Goal: Task Accomplishment & Management: Complete application form

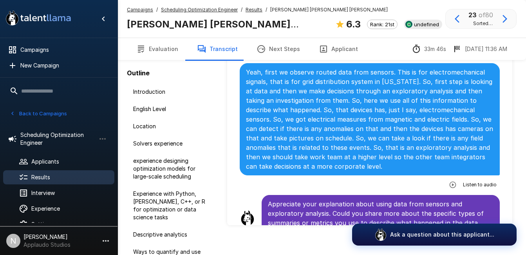
scroll to position [998, 0]
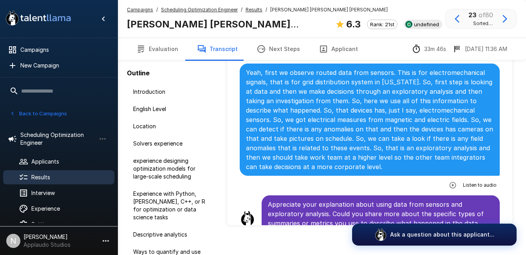
click at [43, 180] on span "Results" at bounding box center [69, 177] width 77 height 8
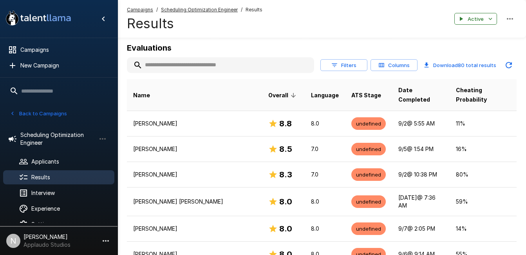
scroll to position [106, 0]
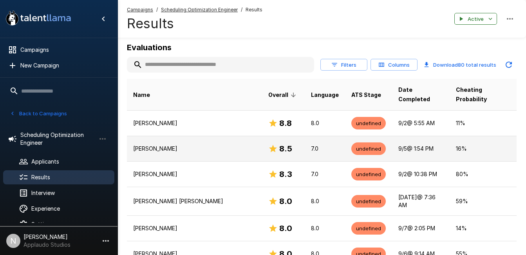
click at [157, 144] on td "[PERSON_NAME]" at bounding box center [194, 147] width 135 height 25
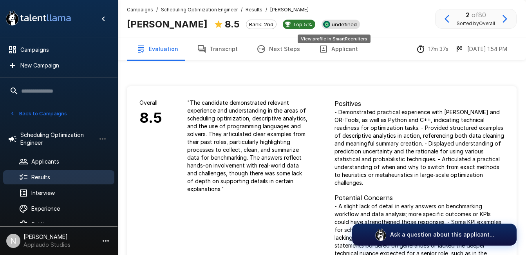
click at [337, 29] on div "undefined" at bounding box center [340, 24] width 38 height 9
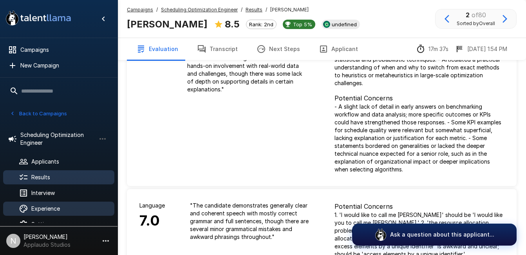
scroll to position [100, 0]
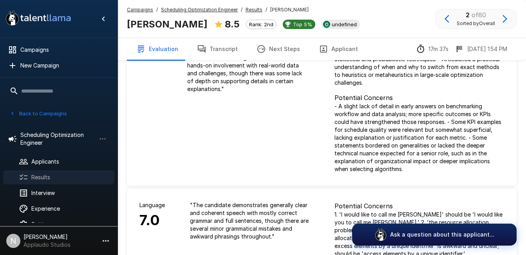
click at [21, 175] on icon at bounding box center [23, 176] width 9 height 9
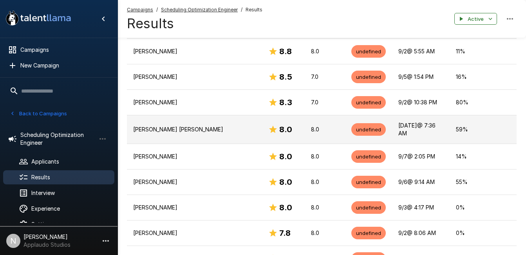
scroll to position [179, 0]
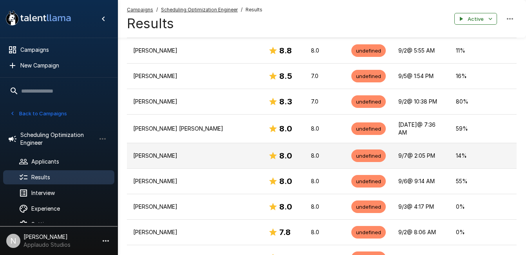
click at [200, 152] on p "[PERSON_NAME]" at bounding box center [194, 156] width 123 height 8
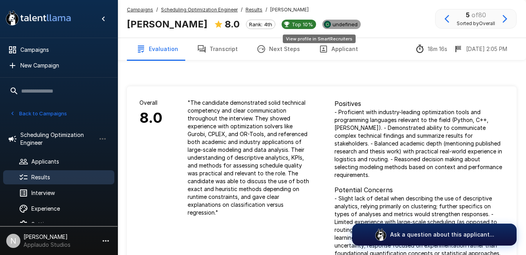
click at [329, 27] on span "undefined" at bounding box center [344, 24] width 31 height 6
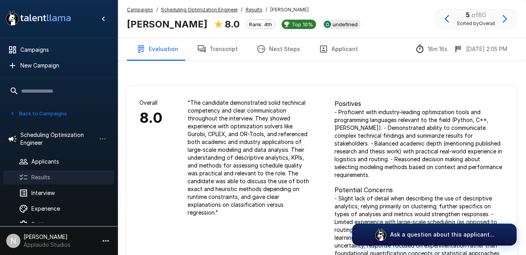
click at [42, 175] on span "Results" at bounding box center [69, 177] width 77 height 8
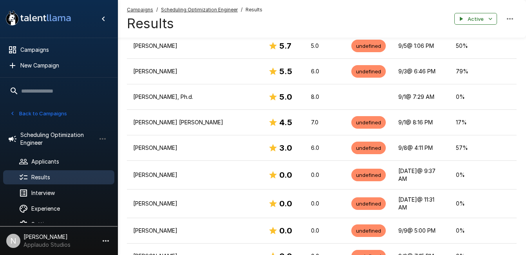
scroll to position [830, 0]
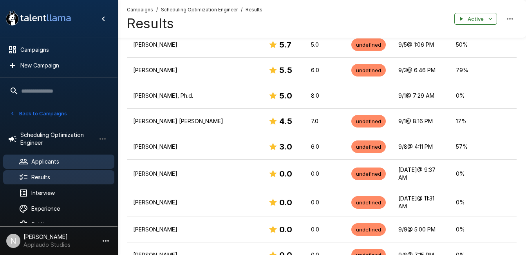
click at [52, 160] on span "Applicants" at bounding box center [69, 161] width 77 height 8
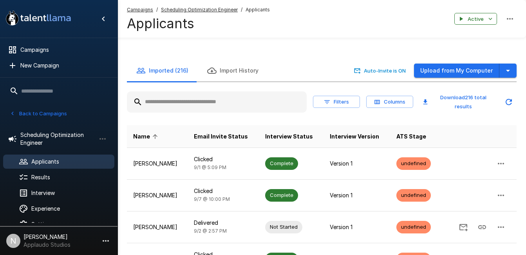
click at [202, 102] on input "text" at bounding box center [217, 102] width 180 height 14
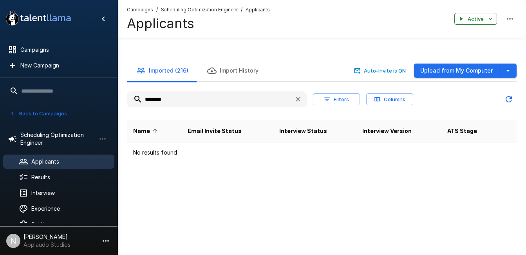
type input "********"
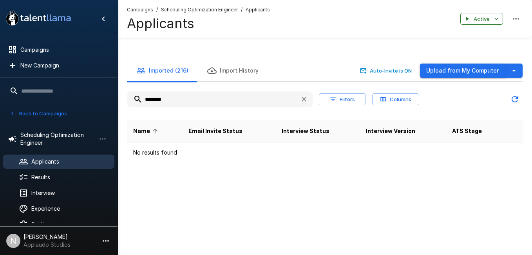
click at [464, 71] on button "Upload from My Computer" at bounding box center [462, 70] width 85 height 14
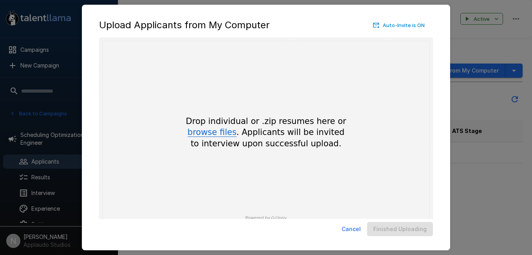
click at [213, 133] on button "browse files" at bounding box center [212, 132] width 49 height 9
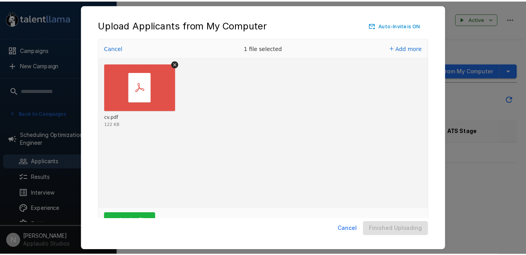
scroll to position [23, 0]
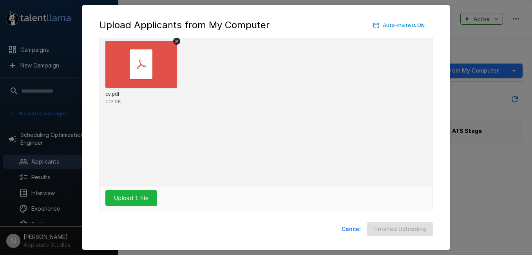
click at [135, 189] on div "Upload 1 file" at bounding box center [265, 197] width 333 height 25
click at [123, 193] on button "Upload 1 file" at bounding box center [131, 198] width 52 height 16
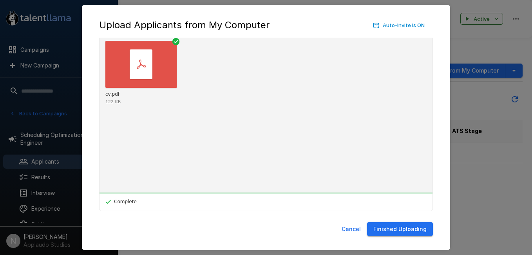
click at [376, 226] on button "Finished Uploading" at bounding box center [400, 229] width 66 height 14
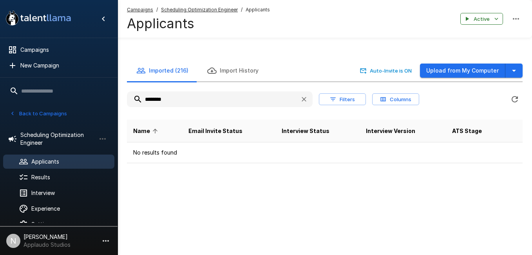
click at [300, 100] on icon "button" at bounding box center [304, 99] width 8 height 8
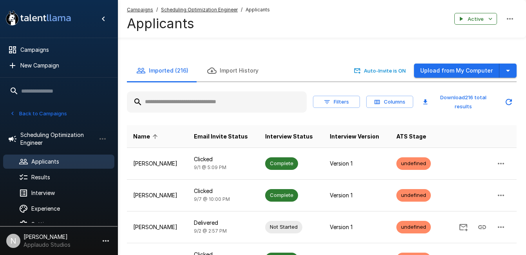
click at [149, 137] on span "Name" at bounding box center [146, 136] width 27 height 9
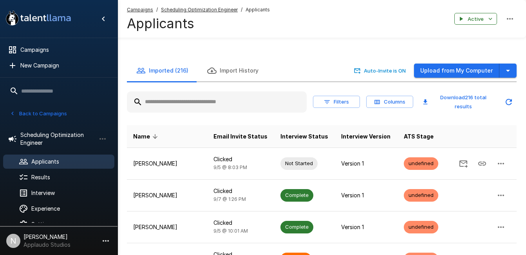
click at [153, 134] on icon at bounding box center [155, 136] width 7 height 7
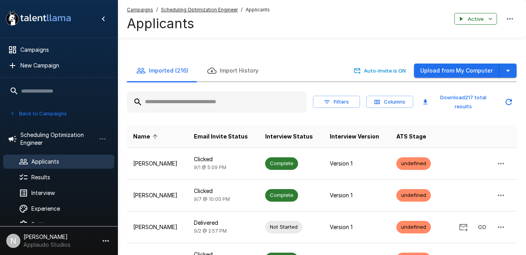
click at [351, 100] on button "Filters" at bounding box center [336, 102] width 47 height 12
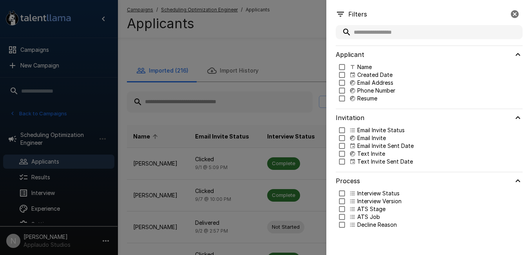
click at [382, 77] on p "Created Date" at bounding box center [374, 75] width 35 height 8
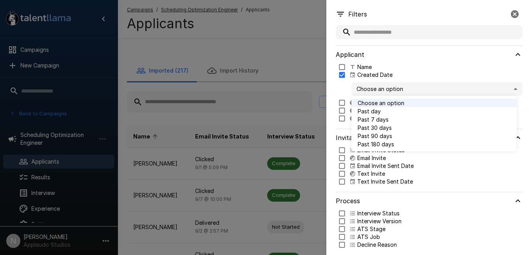
click at [379, 94] on body "A new version of Talent Llama is available. Please click here to refresh your b…" at bounding box center [269, 127] width 538 height 255
click at [392, 112] on span "Past day" at bounding box center [434, 111] width 153 height 8
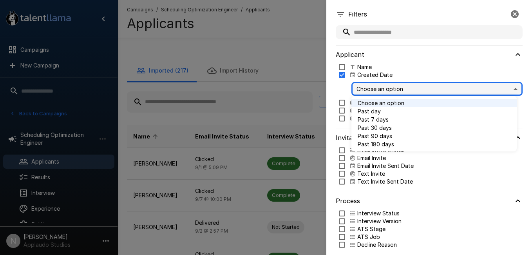
type input "*"
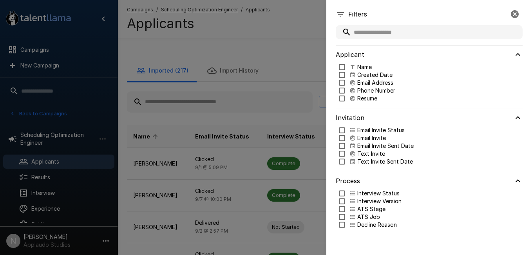
click at [310, 81] on div at bounding box center [266, 127] width 532 height 255
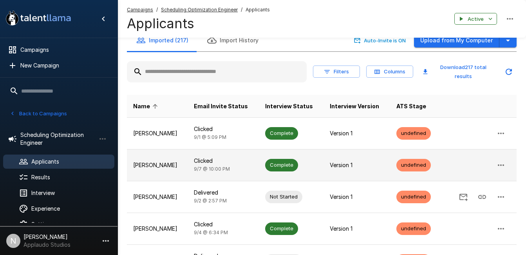
scroll to position [31, 0]
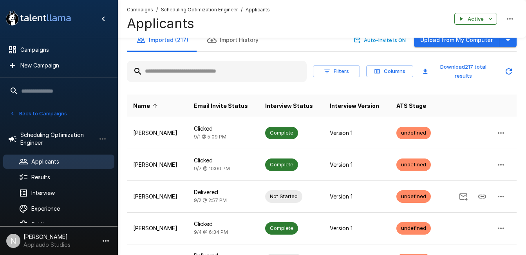
click at [229, 76] on input "text" at bounding box center [217, 71] width 180 height 14
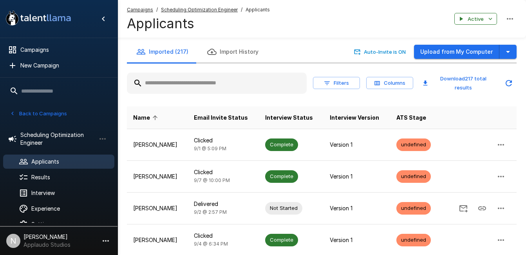
click at [186, 82] on input "text" at bounding box center [217, 83] width 180 height 14
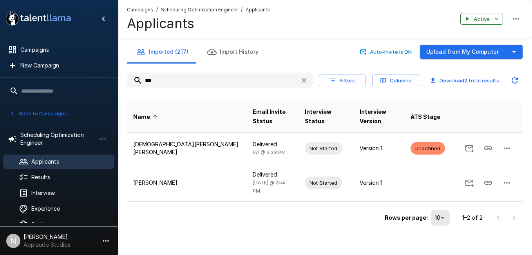
click at [153, 79] on input "***" at bounding box center [210, 80] width 167 height 14
click at [153, 79] on input "*" at bounding box center [210, 80] width 167 height 14
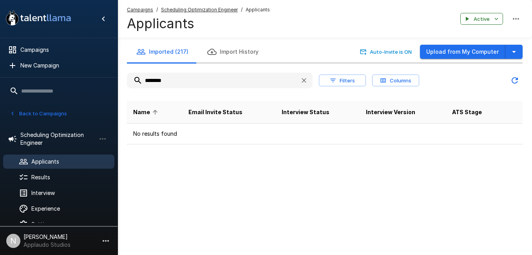
type input "********"
click at [467, 53] on button "Upload from My Computer" at bounding box center [462, 52] width 85 height 14
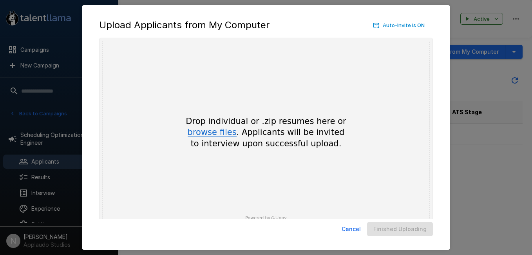
click at [222, 128] on button "browse files" at bounding box center [212, 132] width 49 height 9
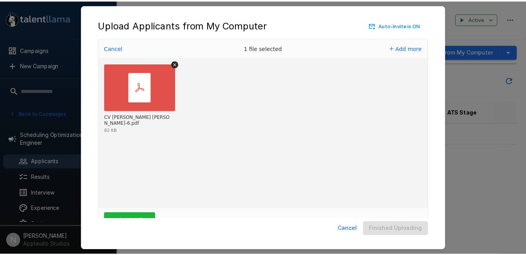
scroll to position [23, 0]
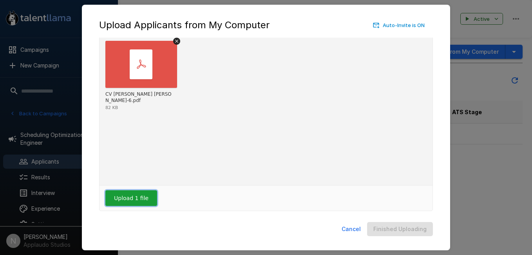
click at [132, 205] on button "Upload 1 file" at bounding box center [131, 198] width 52 height 16
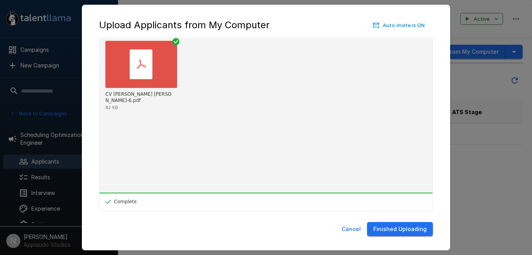
click at [414, 230] on button "Finished Uploading" at bounding box center [400, 229] width 66 height 14
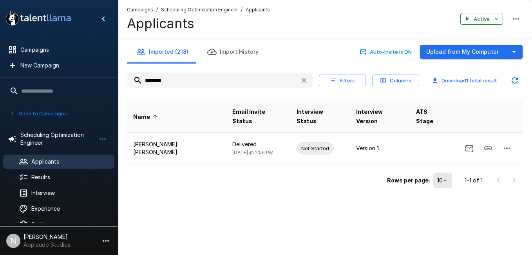
click at [305, 81] on icon "button" at bounding box center [304, 80] width 5 height 5
